Goal: Download file/media

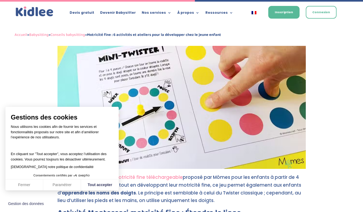
scroll to position [798, 0]
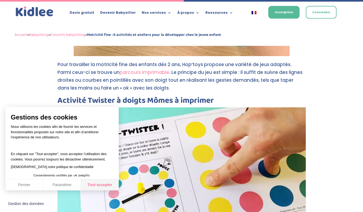
click at [93, 185] on button "Tout accepter" at bounding box center [100, 184] width 38 height 11
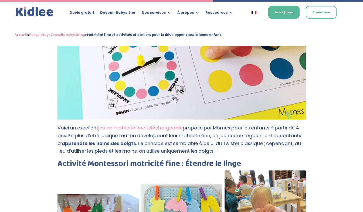
scroll to position [978, 0]
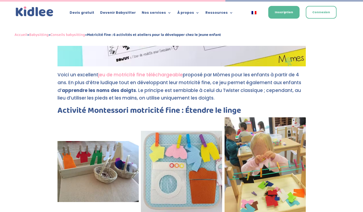
click at [133, 71] on link "jeu de motricité fine téléchargeable" at bounding box center [140, 74] width 84 height 6
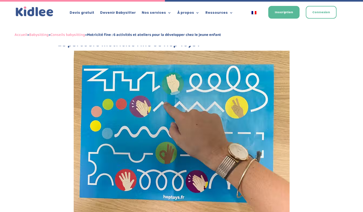
scroll to position [726, 0]
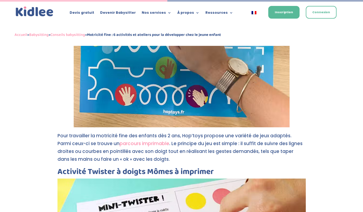
click at [130, 140] on link "parcours imprimable" at bounding box center [144, 143] width 50 height 6
